Goal: Task Accomplishment & Management: Complete application form

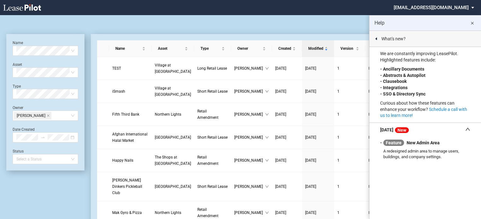
click at [471, 26] on md-icon "close" at bounding box center [473, 24] width 8 height 8
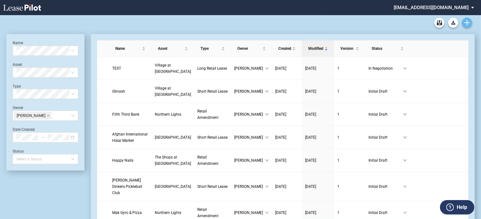
click at [469, 24] on icon "Create new document" at bounding box center [468, 23] width 6 height 6
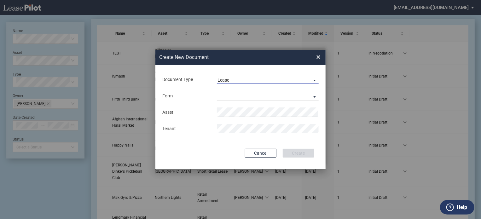
click at [310, 82] on span "Document Type: \aLease\a" at bounding box center [314, 80] width 8 height 6
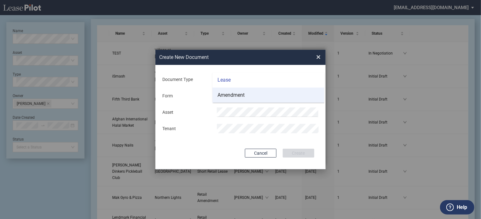
click at [264, 92] on md-option "Amendment" at bounding box center [269, 95] width 112 height 15
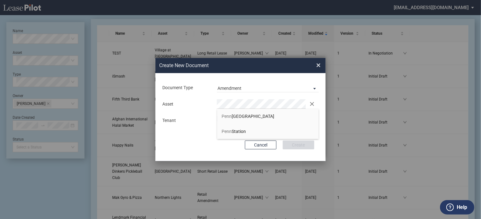
click at [247, 117] on span "[GEOGRAPHIC_DATA]" at bounding box center [248, 116] width 53 height 5
click at [223, 143] on div "Cancel Create" at bounding box center [241, 145] width 148 height 9
click at [290, 147] on button "Create" at bounding box center [299, 145] width 32 height 9
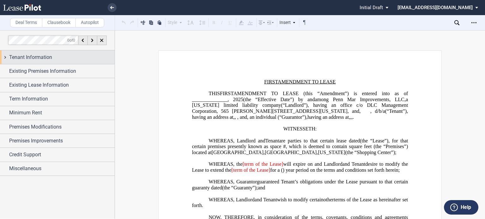
click at [53, 56] on div "Tenant Information" at bounding box center [61, 58] width 105 height 8
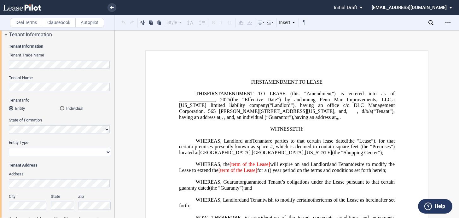
scroll to position [63, 0]
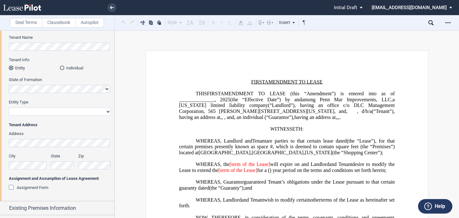
drag, startPoint x: 11, startPoint y: 188, endPoint x: 23, endPoint y: 175, distance: 17.6
click at [11, 188] on div "Assignment Form" at bounding box center [12, 188] width 6 height 6
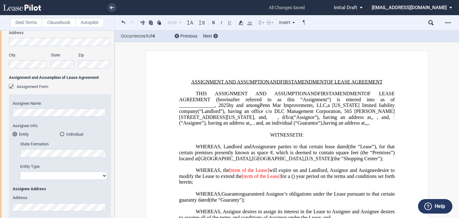
scroll to position [252, 0]
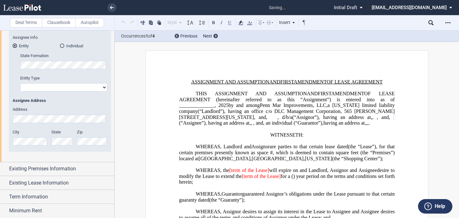
click at [61, 92] on div "Assignee Name New Tenant Trade Name Assignee Info Entity Individual State Forma…" at bounding box center [60, 79] width 102 height 146
click at [61, 90] on select "Corporation Limited Liability Company General Partnership Limited Partnership O…" at bounding box center [63, 87] width 87 height 8
select select "corporation"
click at [20, 83] on select "Corporation Limited Liability Company General Partnership Limited Partnership O…" at bounding box center [63, 87] width 87 height 8
drag, startPoint x: 340, startPoint y: 169, endPoint x: 360, endPoint y: 170, distance: 20.2
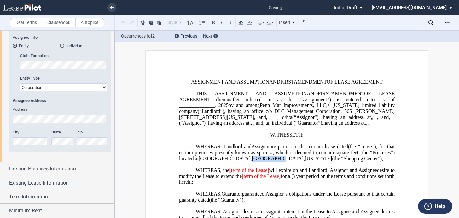
click at [304, 161] on span "Forestville" at bounding box center [278, 159] width 52 height 6
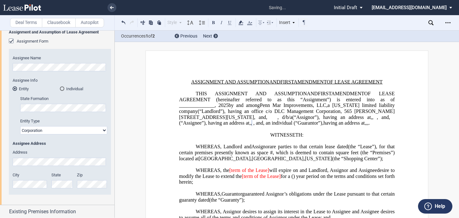
scroll to position [189, 0]
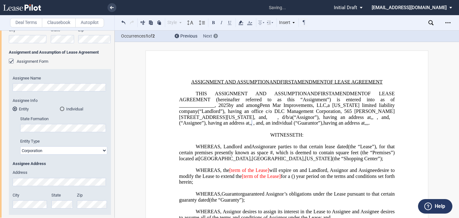
click at [215, 37] on icon at bounding box center [216, 36] width 2 height 3
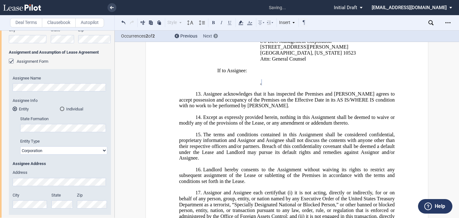
click at [215, 37] on icon at bounding box center [216, 36] width 2 height 3
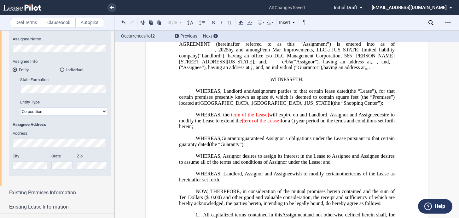
scroll to position [252, 0]
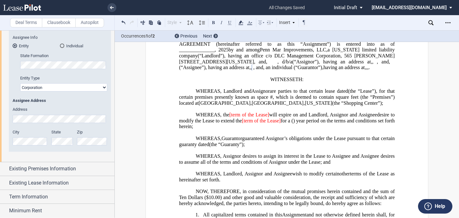
drag, startPoint x: 110, startPoint y: 108, endPoint x: 110, endPoint y: 113, distance: 5.7
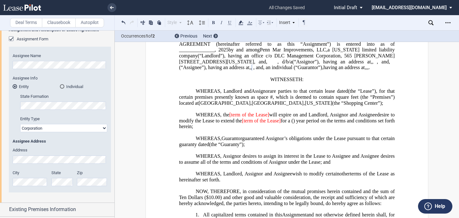
scroll to position [180, 0]
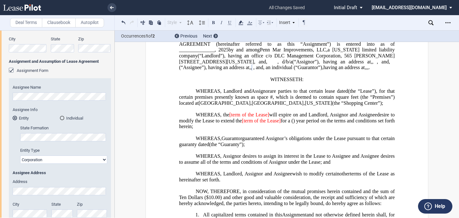
click at [111, 23] on div "Deal Terms Clausebook Autopilot" at bounding box center [57, 22] width 115 height 15
click at [9, 95] on div "Assignee Name New Tenant Trade Name Assignee Info Entity Individual State Forma…" at bounding box center [60, 151] width 102 height 146
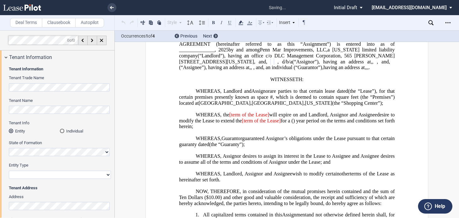
click at [32, 176] on select "Corporation Limited Liability Company General Partnership Limited Partnership O…" at bounding box center [60, 175] width 102 height 8
select select "corporation"
click at [9, 171] on select "Corporation Limited Liability Company General Partnership Limited Partnership O…" at bounding box center [60, 175] width 102 height 8
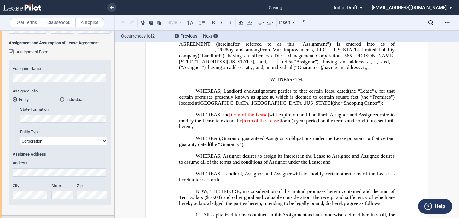
scroll to position [252, 0]
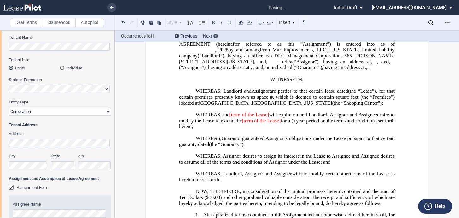
scroll to position [189, 0]
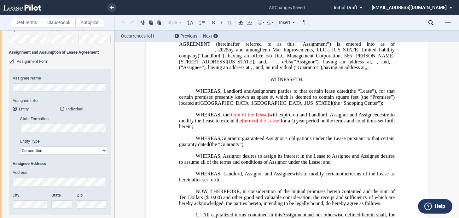
click at [8, 204] on div "Tenant Information Tenant Trade Name Tenant Name Tenant Info Entity Individual …" at bounding box center [57, 50] width 115 height 350
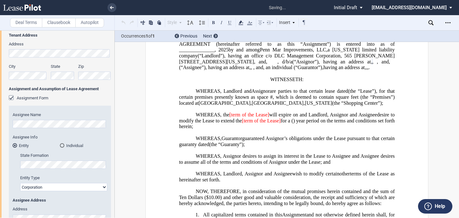
scroll to position [221, 0]
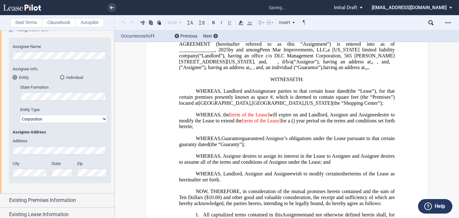
click at [79, 172] on div "City State Zip" at bounding box center [60, 172] width 102 height 22
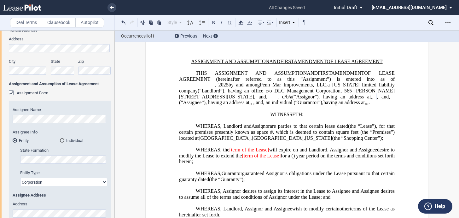
scroll to position [32, 0]
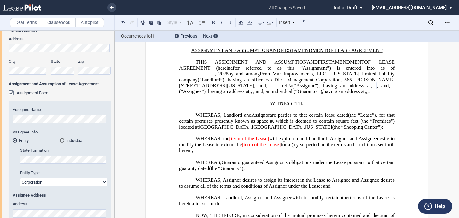
click at [11, 94] on div "Assignment Form" at bounding box center [12, 93] width 6 height 6
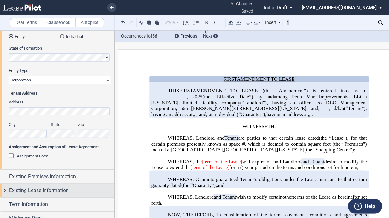
scroll to position [126, 0]
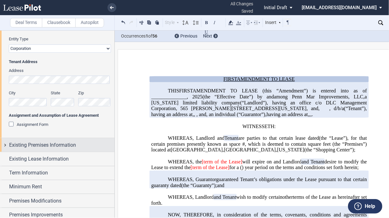
click at [24, 146] on span "Existing Premises Information" at bounding box center [42, 145] width 67 height 8
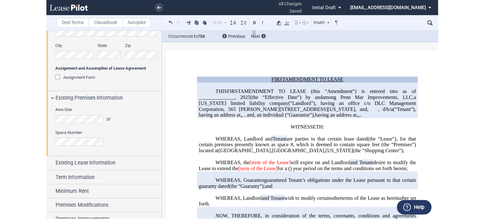
scroll to position [189, 0]
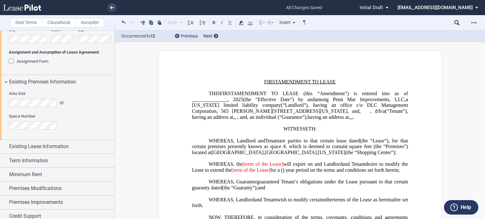
drag, startPoint x: 269, startPoint y: 157, endPoint x: 342, endPoint y: 159, distance: 72.9
click at [342, 149] on span ", for that certain premises presently known as space # ﻿ ﻿ , which is deemed to…" at bounding box center [300, 143] width 217 height 11
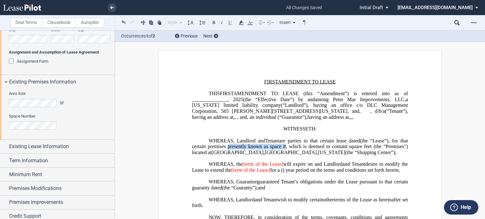
click at [341, 149] on span ", for that certain premises presently known as space # ﻿ ﻿ , which is deemed to…" at bounding box center [300, 143] width 217 height 11
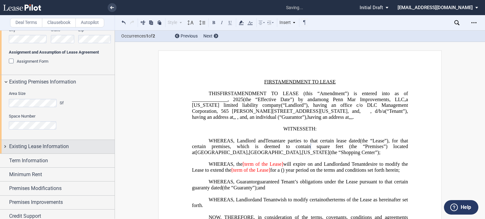
click at [42, 149] on span "Existing Lease Information" at bounding box center [39, 147] width 60 height 8
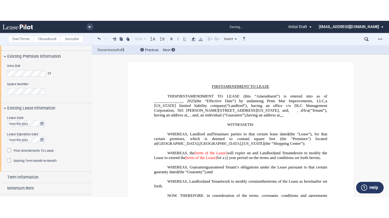
scroll to position [252, 0]
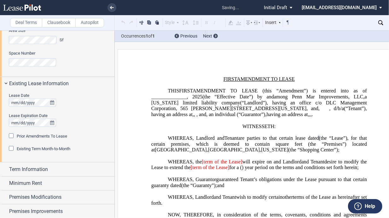
click at [100, 111] on div "Lease Date Lease Expiration Date" at bounding box center [60, 113] width 102 height 40
click at [10, 136] on div "Prior Amendments To Lease" at bounding box center [12, 136] width 6 height 6
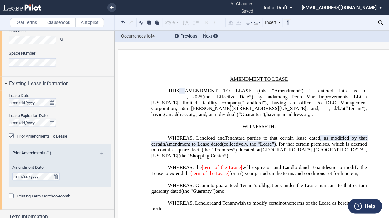
click at [10, 136] on div "Prior Amendments To Lease" at bounding box center [12, 136] width 6 height 6
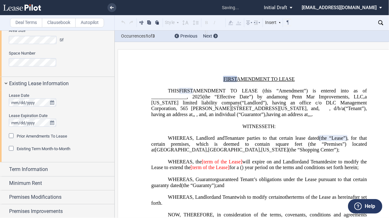
click at [10, 136] on div "Prior Amendments To Lease" at bounding box center [12, 136] width 6 height 6
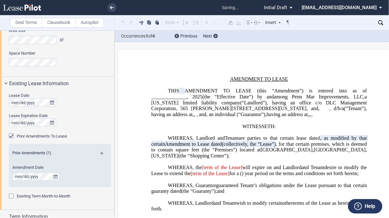
click at [10, 136] on div "Prior Amendments To Lease" at bounding box center [12, 136] width 6 height 6
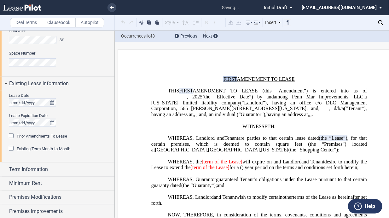
click at [10, 136] on div "Prior Amendments To Lease" at bounding box center [12, 136] width 6 height 6
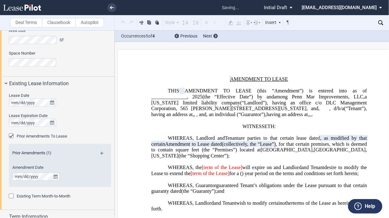
click at [100, 152] on md-icon at bounding box center [104, 156] width 9 height 8
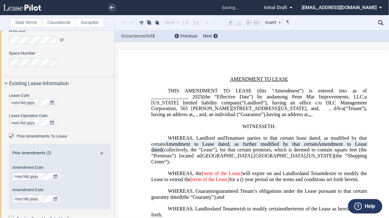
click at [100, 152] on md-icon at bounding box center [104, 156] width 9 height 8
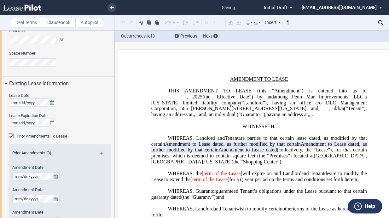
click at [100, 152] on md-icon at bounding box center [104, 156] width 9 height 8
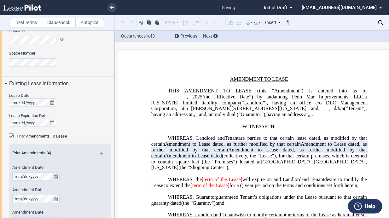
click at [100, 152] on md-icon at bounding box center [104, 156] width 9 height 8
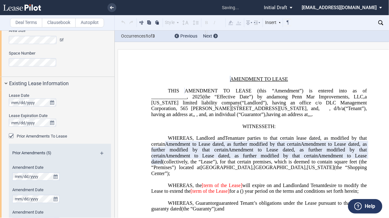
click at [100, 152] on md-icon at bounding box center [104, 156] width 9 height 8
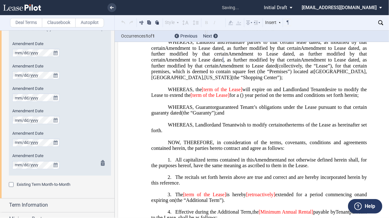
scroll to position [379, 0]
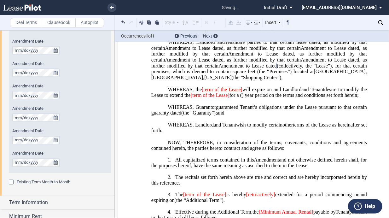
click at [228, 57] on span "Amendment to Lease dated" at bounding box center [261, 54] width 66 height 6
drag, startPoint x: 201, startPoint y: 58, endPoint x: 259, endPoint y: 58, distance: 57.4
click at [259, 58] on span ", as modified by that certain Amendment to Lease dated , as further modified by…" at bounding box center [259, 53] width 217 height 29
click at [203, 58] on span ", as modified by that certain Amendment to Lease dated , as further modified by…" at bounding box center [259, 53] width 217 height 29
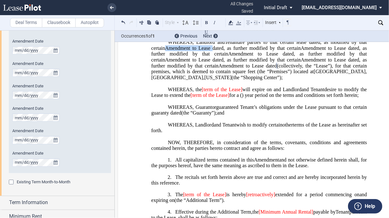
click at [203, 51] on span "Amendment to Lease dated" at bounding box center [194, 48] width 58 height 6
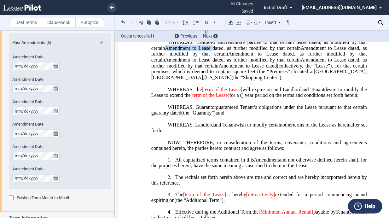
drag, startPoint x: 202, startPoint y: 59, endPoint x: 255, endPoint y: 59, distance: 52.7
click at [258, 59] on span ", as modified by that certain Amendment to Lease dated , as further modified by…" at bounding box center [259, 53] width 217 height 29
drag, startPoint x: 255, startPoint y: 59, endPoint x: 259, endPoint y: 60, distance: 4.2
click at [259, 60] on span ", as modified by that certain Amendment to Lease dated , as further modified by…" at bounding box center [259, 53] width 217 height 29
drag, startPoint x: 239, startPoint y: 59, endPoint x: 257, endPoint y: 58, distance: 18.3
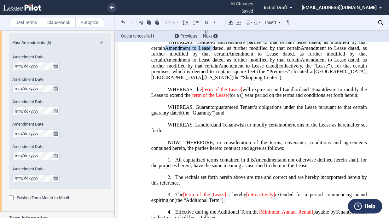
click at [257, 58] on span ", as modified by that certain Amendment to Lease dated , as further modified by…" at bounding box center [259, 53] width 217 height 29
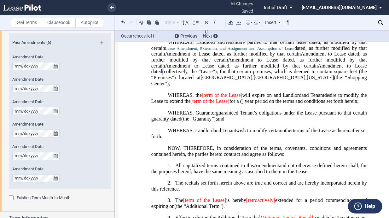
click at [183, 92] on p "﻿" at bounding box center [259, 89] width 216 height 6
drag, startPoint x: 234, startPoint y: 64, endPoint x: 294, endPoint y: 67, distance: 60.7
click at [294, 67] on ng-transclude "Lease Amendment, Extension, and Assignment and Assumption of Lease ﻿ dated , as…" at bounding box center [259, 59] width 217 height 29
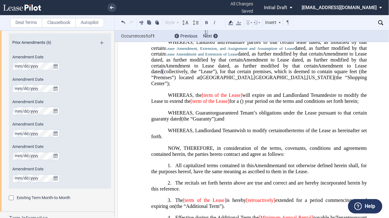
drag, startPoint x: 178, startPoint y: 85, endPoint x: 211, endPoint y: 68, distance: 37.5
click at [178, 69] on span "Amendment to Lease dated" at bounding box center [197, 66] width 64 height 6
drag, startPoint x: 216, startPoint y: 70, endPoint x: 273, endPoint y: 71, distance: 57.1
click at [273, 71] on ng-transclude "Lease Amendment, Extension, and Assignment and Assumption of Lease ﻿ dated , as…" at bounding box center [259, 59] width 217 height 29
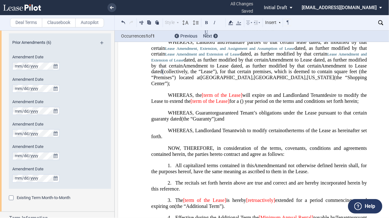
click at [192, 92] on p "﻿" at bounding box center [259, 89] width 216 height 6
drag, startPoint x: 201, startPoint y: 75, endPoint x: 259, endPoint y: 77, distance: 58.7
click at [259, 74] on ng-transclude "Lease Amendment, Extension, and Assignment and Assumption of Lease ﻿ dated , as…" at bounding box center [259, 59] width 217 height 29
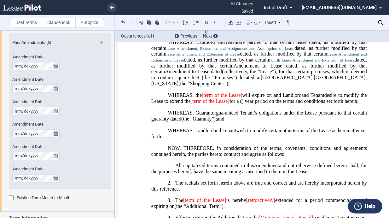
click at [198, 68] on span ", as further modified by that certain" at bounding box center [259, 62] width 217 height 11
drag, startPoint x: 200, startPoint y: 81, endPoint x: 255, endPoint y: 82, distance: 55.2
click at [255, 74] on ng-transclude "Lease Amendment, Extension, and Assignment and Assumption of Lease ﻿ dated , as…" at bounding box center [259, 59] width 217 height 29
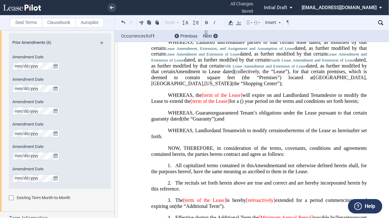
click at [215, 128] on p "﻿" at bounding box center [259, 125] width 216 height 6
click at [228, 121] on span "guaranteed Tenant’s obligations under the Lease pursuant to that certain guaran…" at bounding box center [259, 115] width 217 height 11
click at [234, 74] on span "Amendment to Lease dated" at bounding box center [204, 72] width 59 height 6
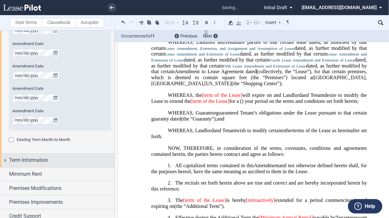
scroll to position [440, 0]
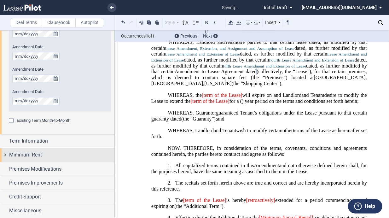
click at [26, 157] on span "Minimum Rent" at bounding box center [25, 155] width 33 height 8
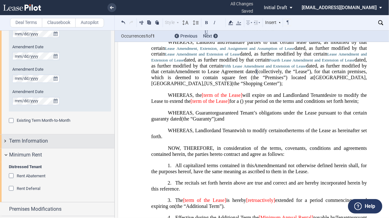
click at [22, 143] on span "Term Information" at bounding box center [28, 142] width 39 height 8
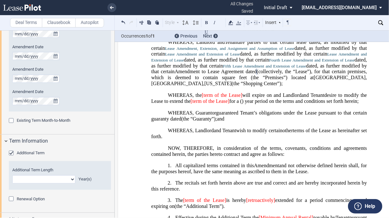
scroll to position [472, 0]
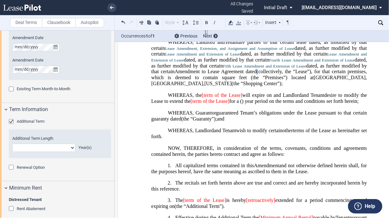
click at [61, 150] on select "0 1 2 3 4 5 6 7 8 9 10 11 12 13 14 15 16 17 18 19 20" at bounding box center [43, 148] width 63 height 8
select select "number:5"
click at [12, 144] on select "0 1 2 3 4 5 6 7 8 9 10 11 12 13 14 15 16 17 18 19 20" at bounding box center [43, 148] width 63 height 8
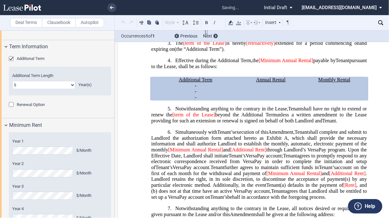
scroll to position [629, 0]
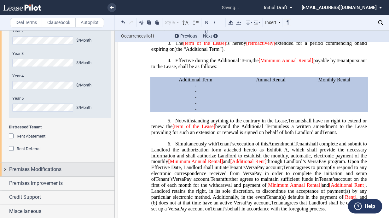
click at [44, 170] on span "Premises Modifications" at bounding box center [35, 170] width 52 height 8
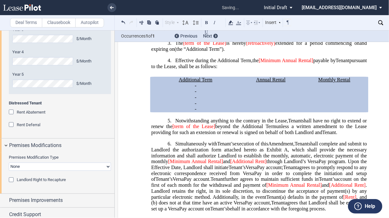
scroll to position [708, 0]
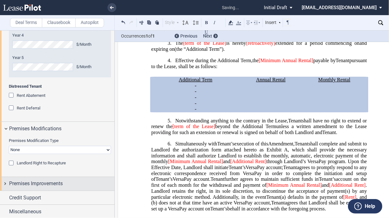
click at [27, 184] on span "Premises Improvements" at bounding box center [36, 184] width 54 height 8
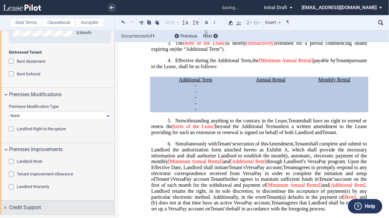
click at [27, 204] on span "Credit Support" at bounding box center [25, 208] width 32 height 8
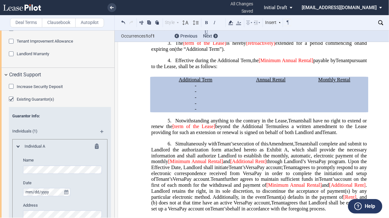
scroll to position [879, 0]
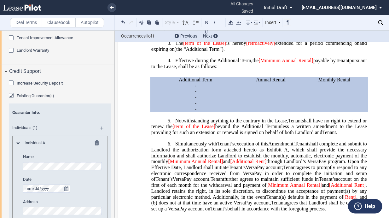
click at [10, 94] on div "Existing Guarantor(s)" at bounding box center [12, 96] width 6 height 6
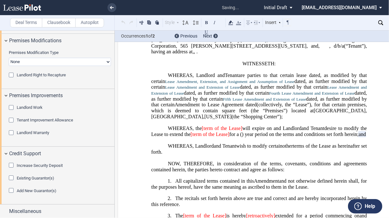
scroll to position [63, 0]
click at [10, 190] on div "Add New Guarantor(s)" at bounding box center [12, 191] width 6 height 6
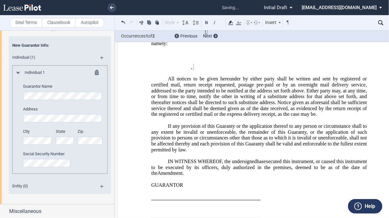
scroll to position [2059, 0]
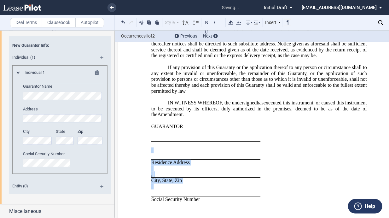
drag, startPoint x: 178, startPoint y: 180, endPoint x: 147, endPoint y: 180, distance: 31.2
click at [184, 190] on p "﻿ ﻿" at bounding box center [204, 193] width 107 height 6
click at [151, 190] on p "﻿ ﻿" at bounding box center [204, 193] width 107 height 6
click at [232, 21] on use at bounding box center [231, 23] width 5 height 4
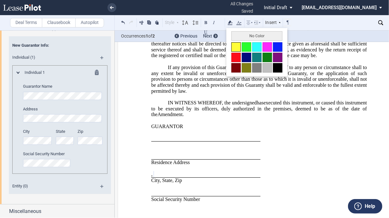
click at [235, 49] on button at bounding box center [236, 46] width 9 height 9
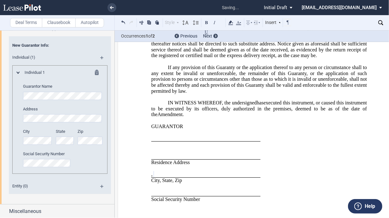
click at [328, 159] on div "﻿ ﻿ ﻿ ﻿ Residence Address ﻿ ﻿ , ﻿ ﻿ ﻿ ﻿ City, State, Zip ﻿ ﻿ Social Security Nu…" at bounding box center [259, 169] width 216 height 79
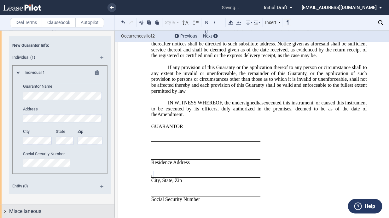
click at [24, 213] on span "Miscellaneous" at bounding box center [25, 212] width 32 height 8
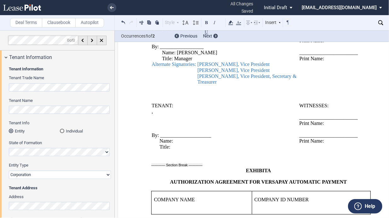
scroll to position [1018, 0]
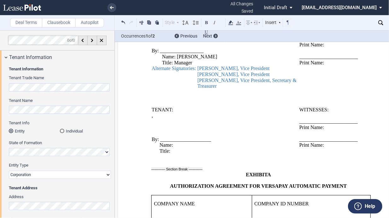
drag, startPoint x: 192, startPoint y: 89, endPoint x: 151, endPoint y: 78, distance: 42.6
click at [152, 78] on span "By: __________________ Name: Adam Ifshin Title: Manager Alternate Signatories: …" at bounding box center [226, 68] width 148 height 41
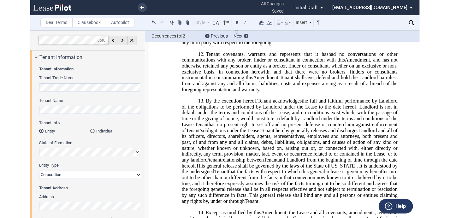
scroll to position [663, 0]
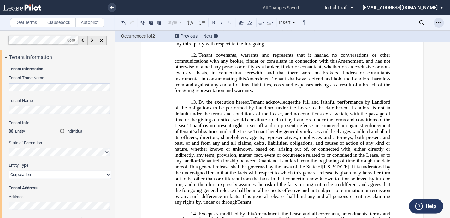
click at [437, 19] on div "Open Lease options menu" at bounding box center [439, 23] width 10 height 10
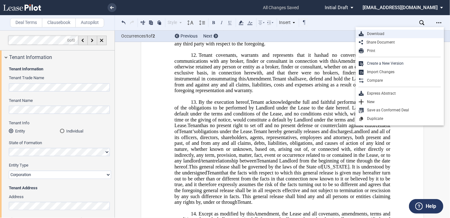
click at [382, 33] on div "Download" at bounding box center [402, 33] width 77 height 5
